Goal: Navigation & Orientation: Find specific page/section

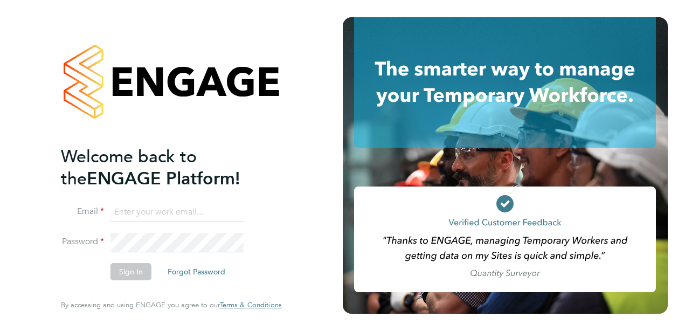
type input "dene.blades4@justice.gov.uk"
click at [127, 275] on button "Sign In" at bounding box center [130, 271] width 41 height 17
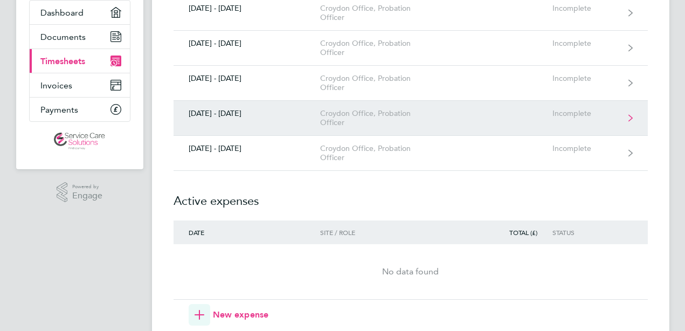
scroll to position [108, 0]
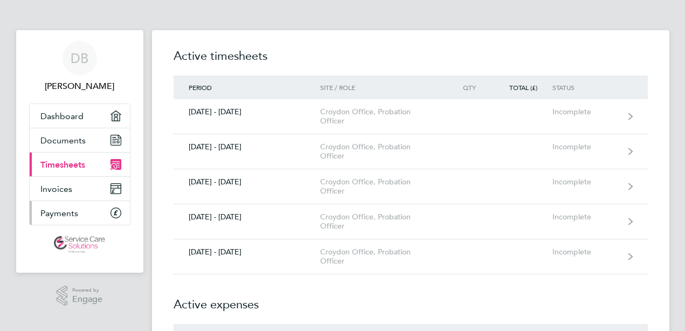
click at [56, 208] on span "Payments" at bounding box center [59, 213] width 38 height 10
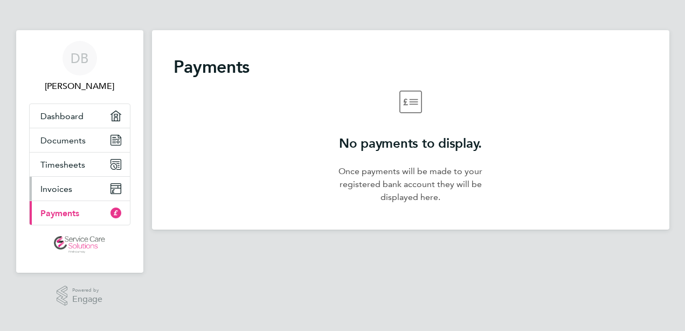
click at [50, 188] on span "Invoices" at bounding box center [56, 189] width 32 height 10
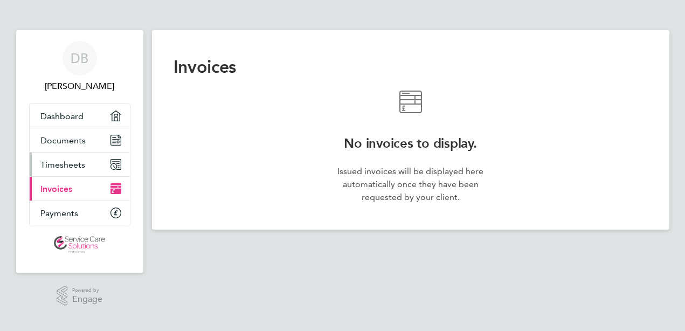
click at [52, 165] on span "Timesheets" at bounding box center [62, 164] width 45 height 10
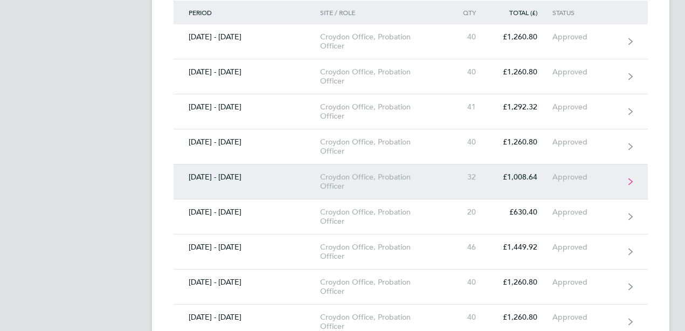
scroll to position [431, 0]
